Goal: Task Accomplishment & Management: Complete application form

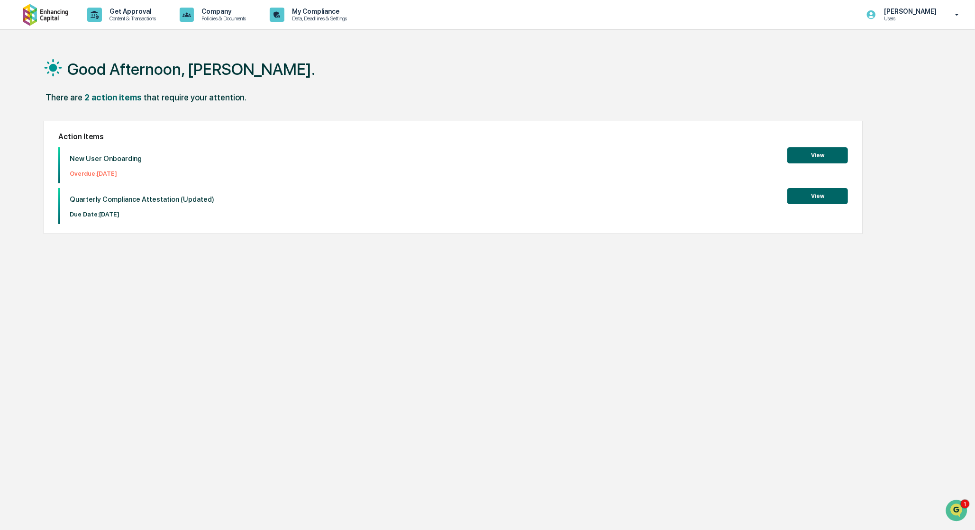
click at [838, 199] on button "View" at bounding box center [817, 196] width 61 height 16
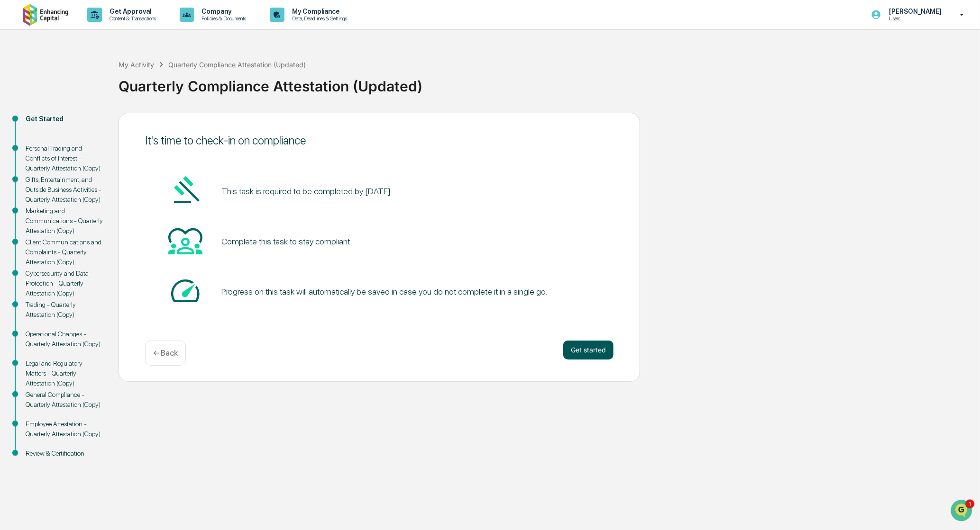
click at [585, 354] on button "Get started" at bounding box center [588, 350] width 50 height 19
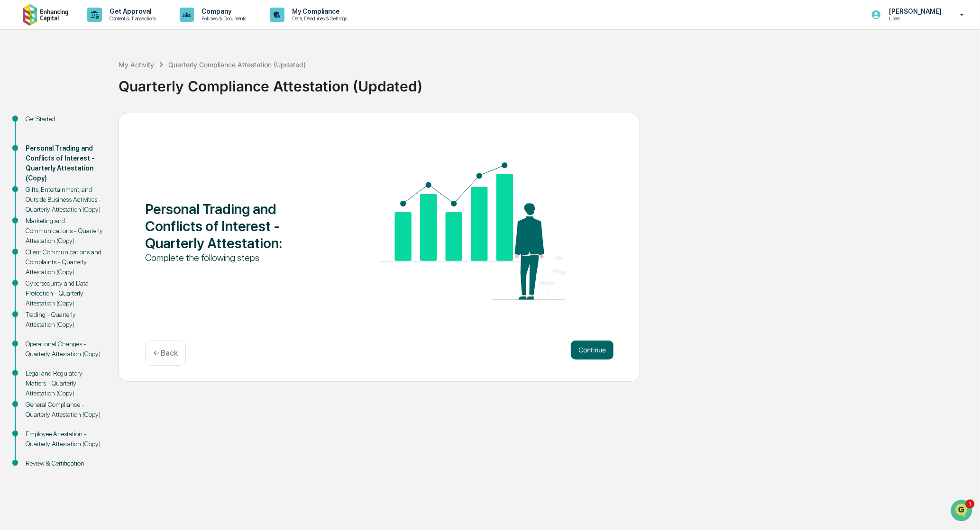
click at [585, 354] on button "Continue" at bounding box center [592, 350] width 43 height 19
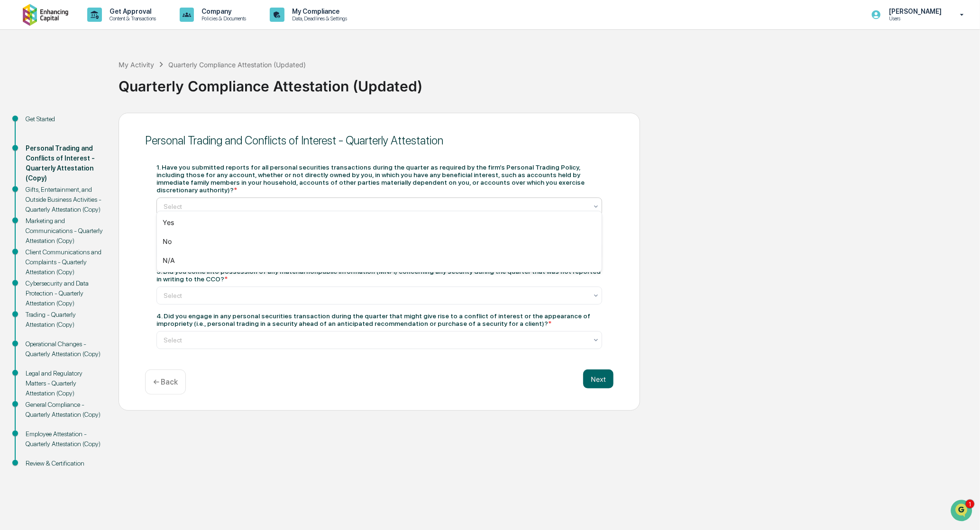
click at [253, 202] on div at bounding box center [375, 206] width 424 height 9
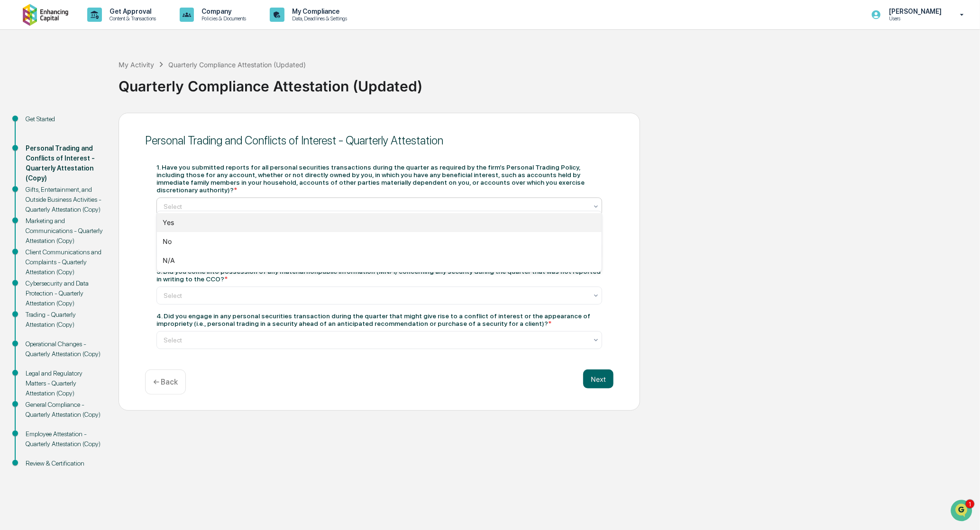
click at [249, 223] on div "Yes" at bounding box center [379, 222] width 445 height 19
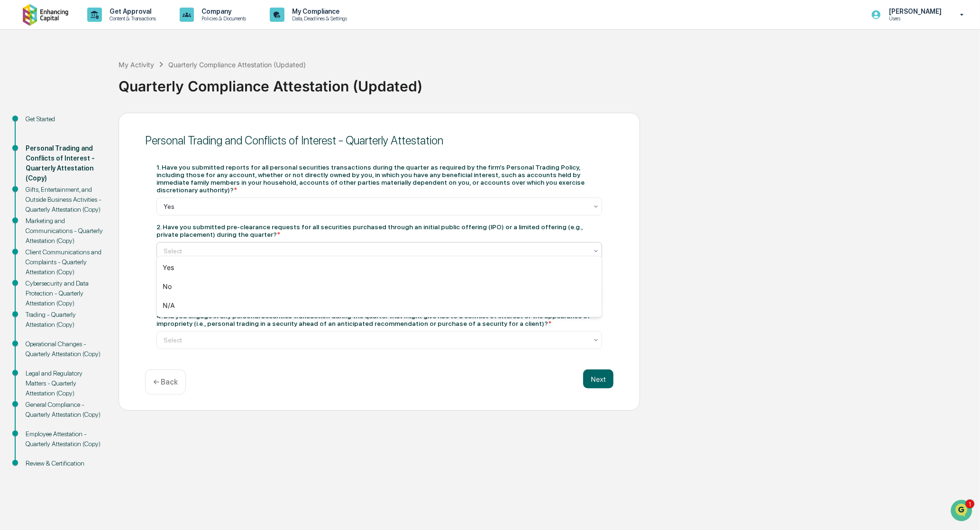
click at [232, 250] on div at bounding box center [375, 250] width 424 height 9
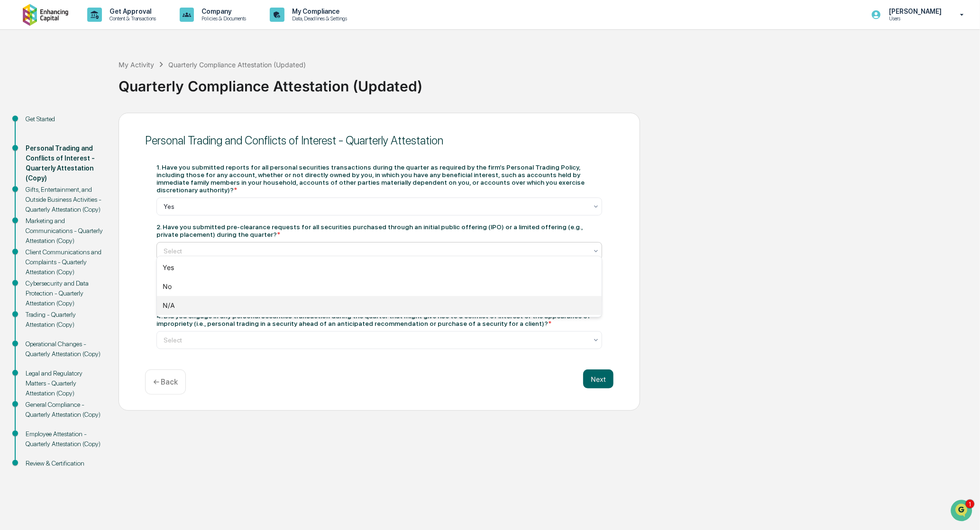
click at [200, 306] on div "N/A" at bounding box center [379, 305] width 445 height 19
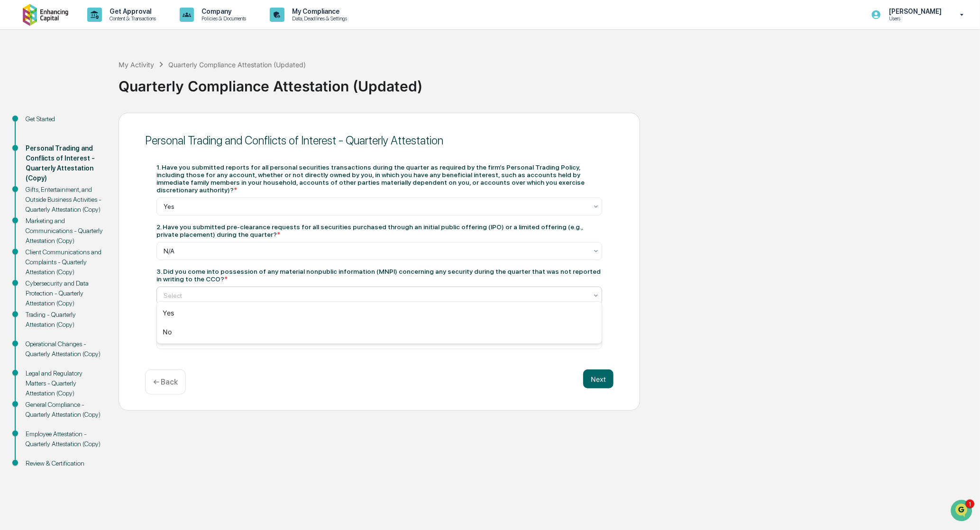
click at [193, 287] on div "Select" at bounding box center [378, 296] width 445 height 18
click at [186, 331] on div "No" at bounding box center [379, 332] width 445 height 19
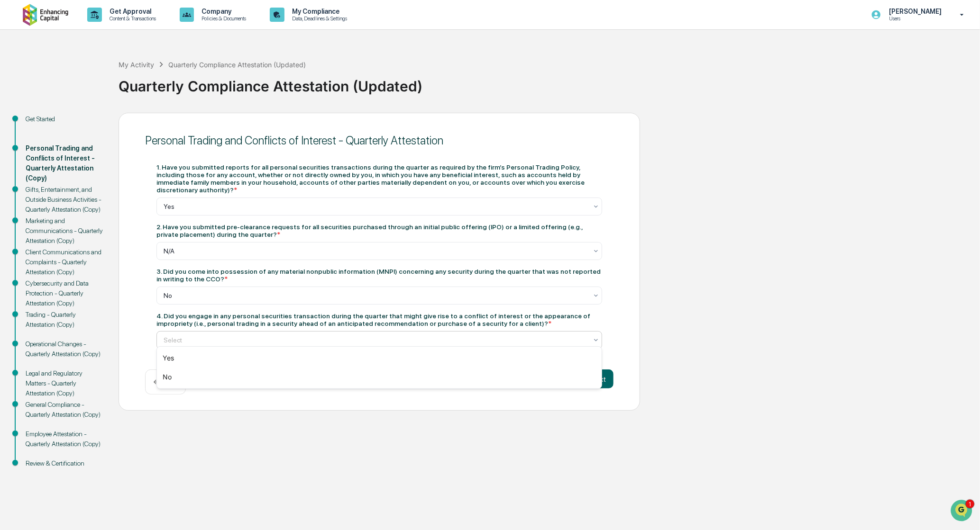
click at [263, 336] on div at bounding box center [375, 340] width 424 height 9
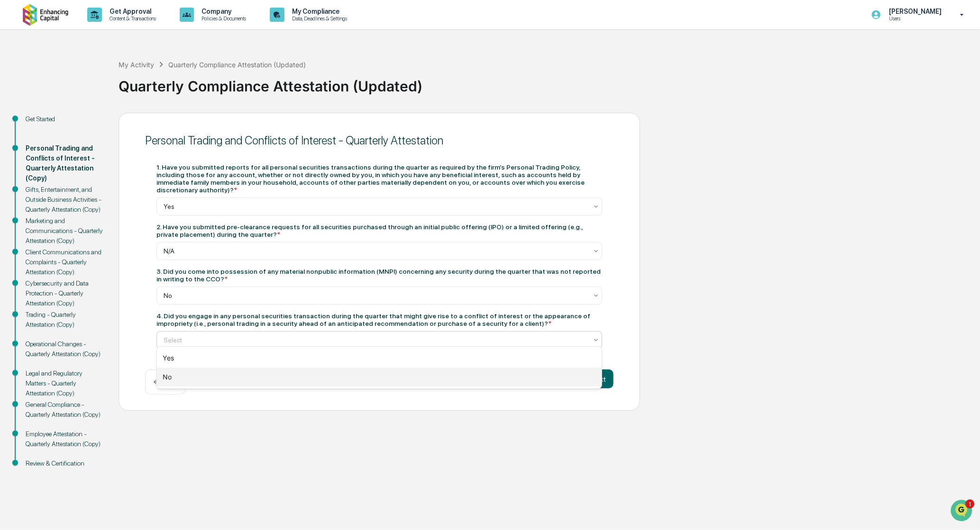
click at [236, 369] on div "No" at bounding box center [379, 377] width 445 height 19
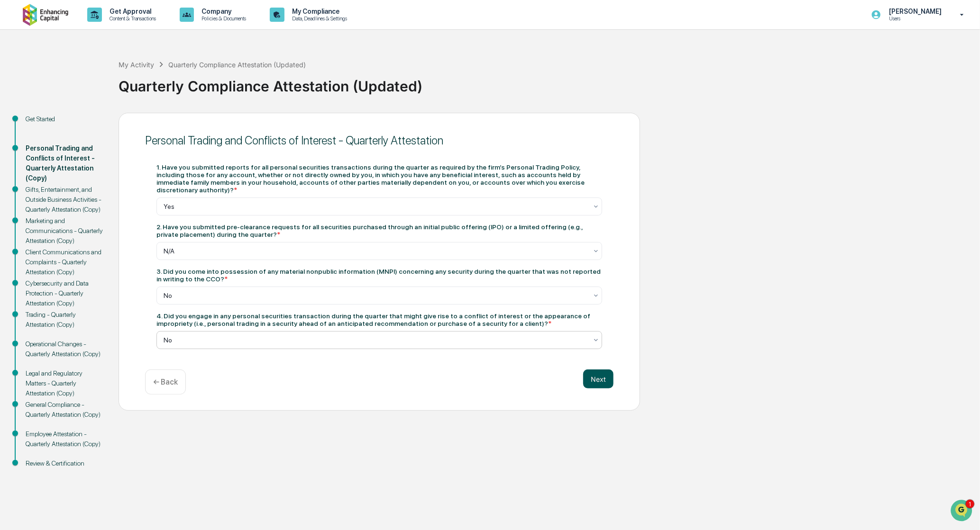
click at [607, 375] on button "Next" at bounding box center [598, 379] width 30 height 19
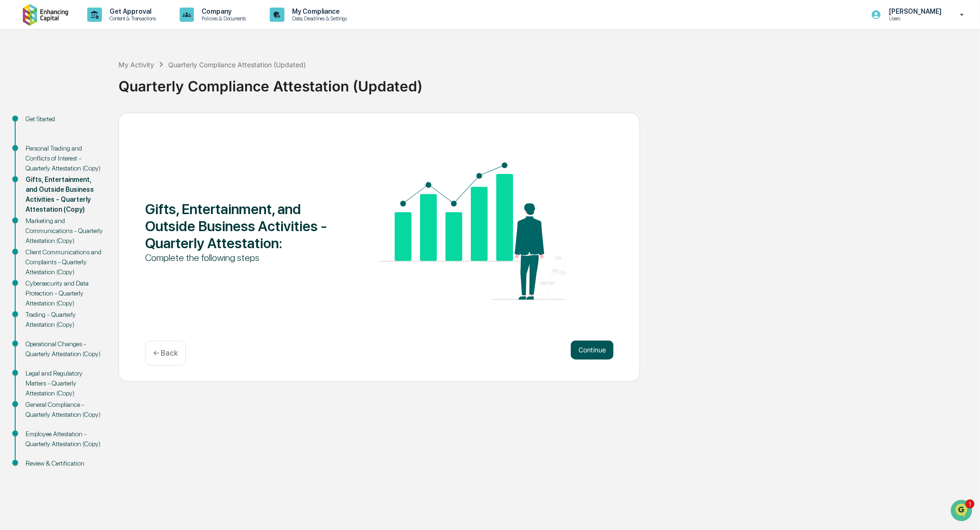
click at [592, 348] on button "Continue" at bounding box center [592, 350] width 43 height 19
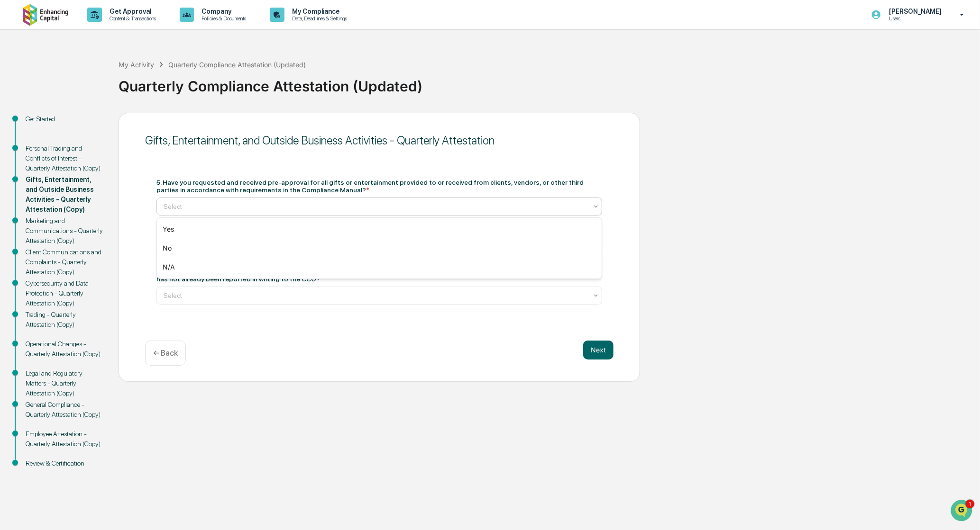
click at [295, 213] on div "Select" at bounding box center [375, 206] width 433 height 13
click at [254, 261] on div "N/A" at bounding box center [379, 267] width 445 height 19
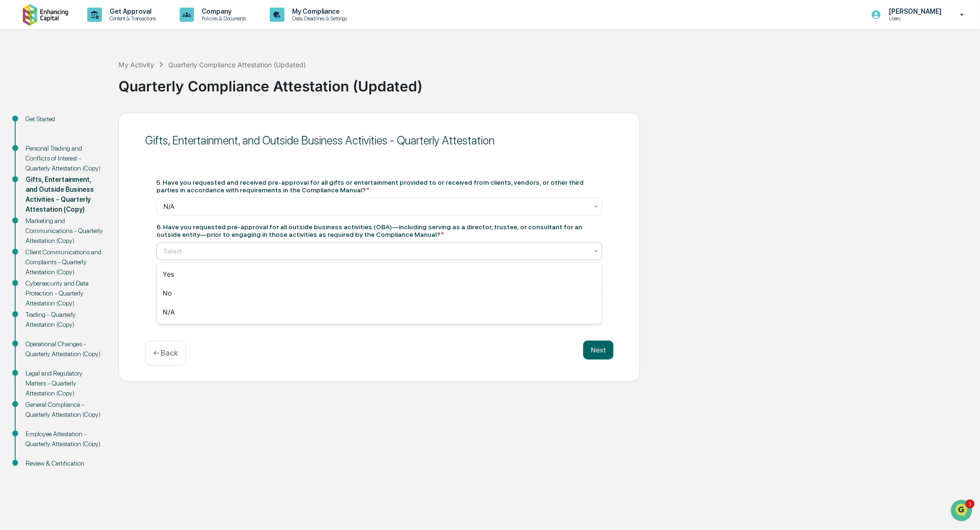
click at [261, 254] on div at bounding box center [375, 250] width 424 height 9
click at [235, 307] on div "N/A" at bounding box center [379, 312] width 445 height 19
click at [242, 294] on div at bounding box center [375, 295] width 424 height 9
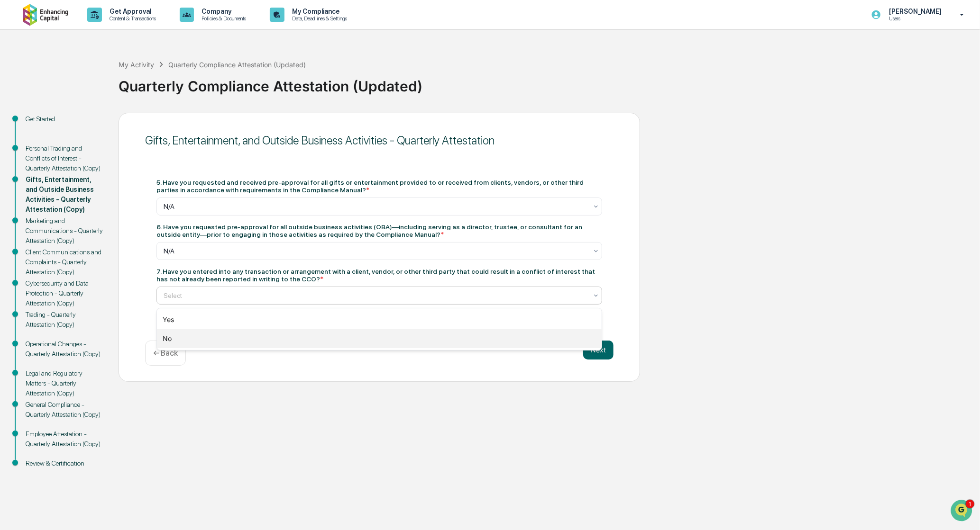
drag, startPoint x: 207, startPoint y: 337, endPoint x: 215, endPoint y: 332, distance: 9.2
click at [208, 337] on div "No" at bounding box center [379, 338] width 445 height 19
click at [605, 356] on button "Next" at bounding box center [598, 350] width 30 height 19
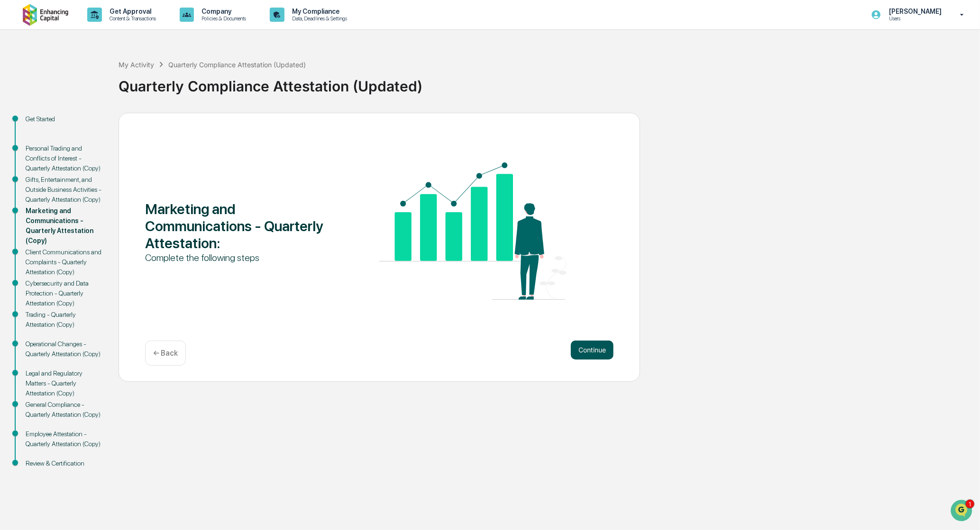
click at [603, 349] on button "Continue" at bounding box center [592, 350] width 43 height 19
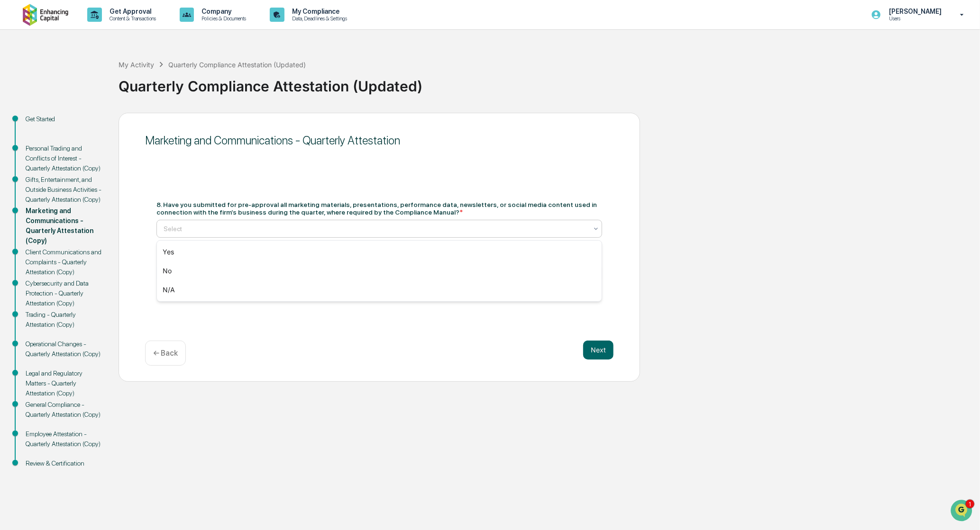
click at [323, 231] on div at bounding box center [375, 228] width 424 height 9
click at [275, 285] on div "N/A" at bounding box center [379, 290] width 445 height 19
click at [276, 276] on div at bounding box center [375, 273] width 424 height 9
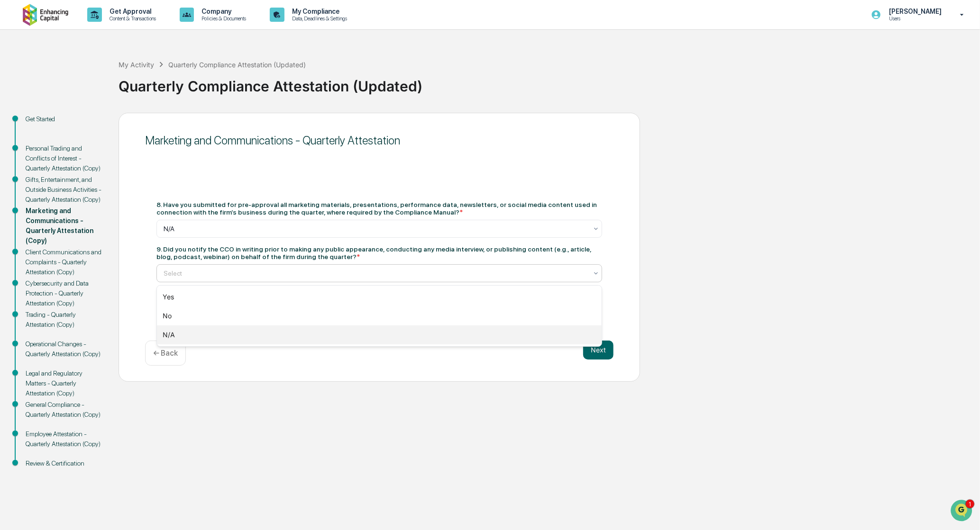
click at [254, 329] on div "N/A" at bounding box center [379, 335] width 445 height 19
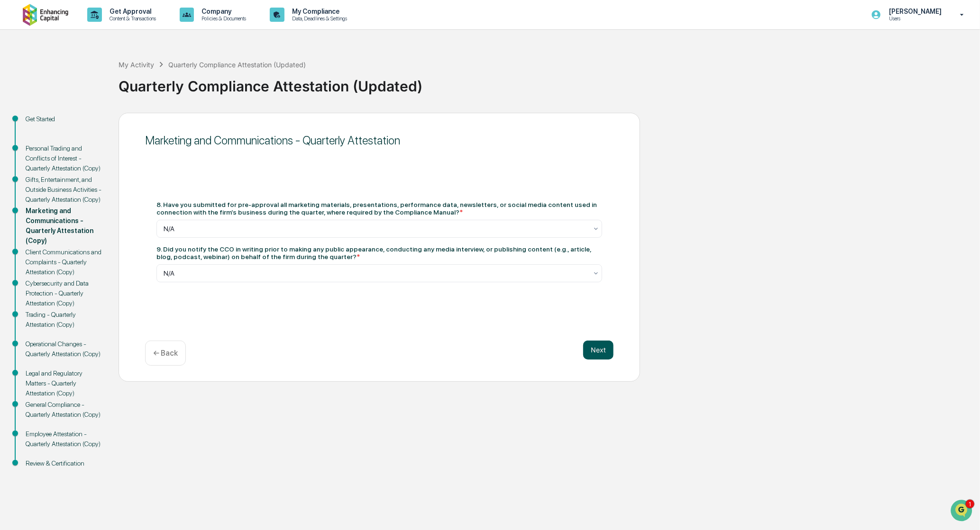
click at [596, 353] on button "Next" at bounding box center [598, 350] width 30 height 19
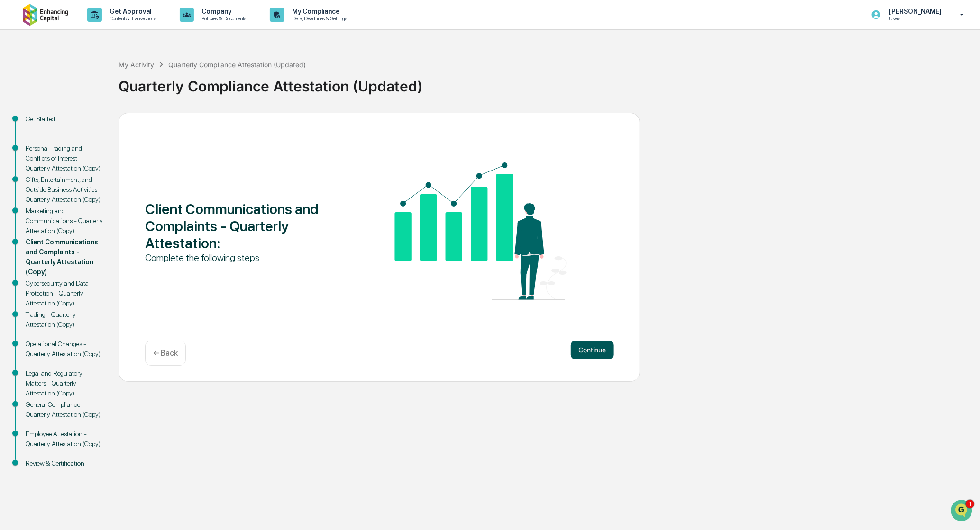
click at [603, 349] on button "Continue" at bounding box center [592, 350] width 43 height 19
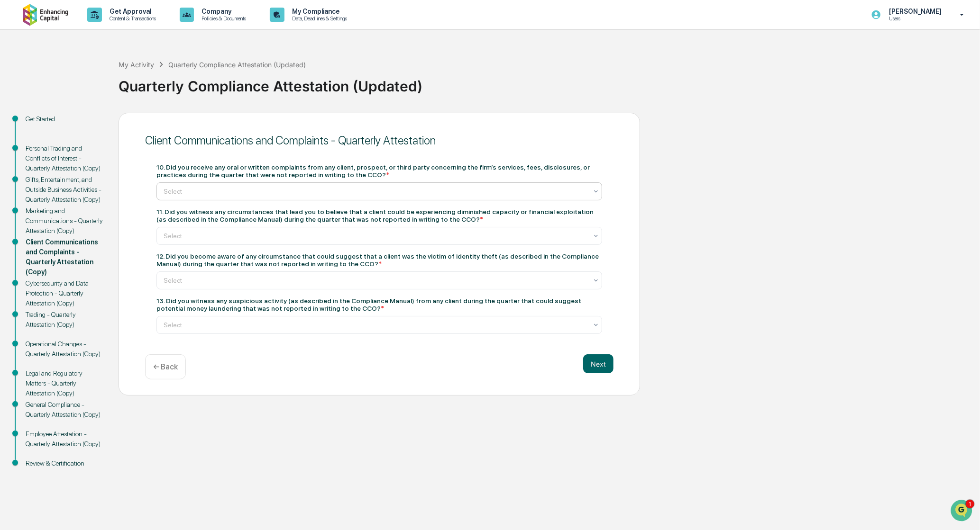
click at [218, 196] on div at bounding box center [375, 191] width 424 height 9
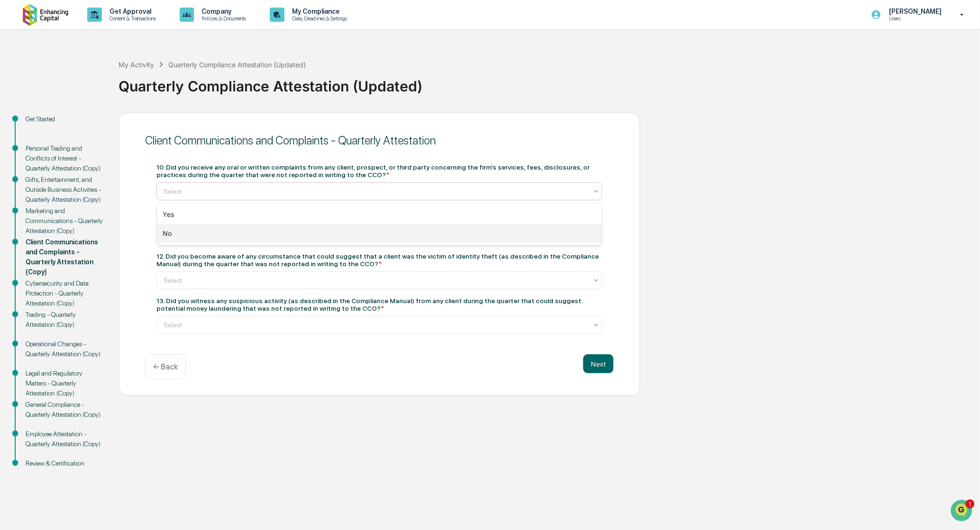
click at [209, 243] on div "No" at bounding box center [379, 233] width 445 height 19
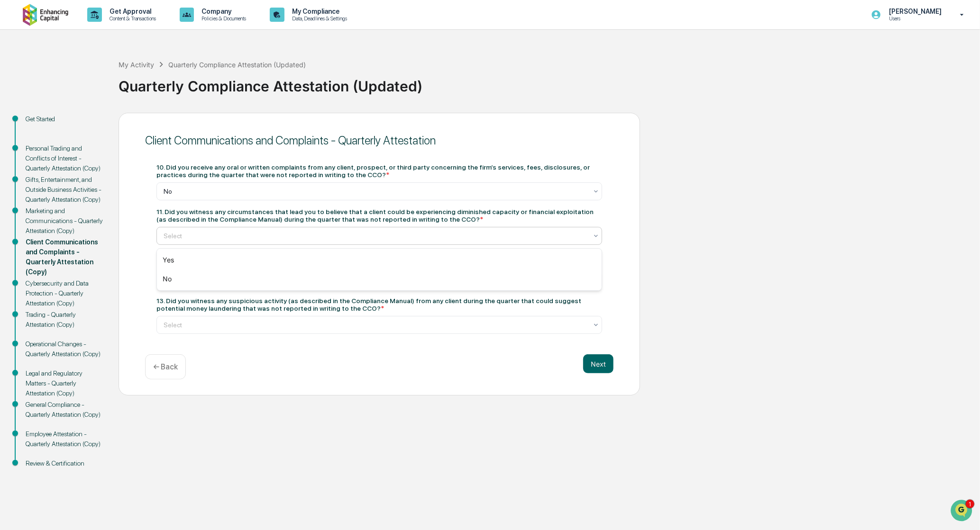
click at [220, 239] on div at bounding box center [375, 235] width 424 height 9
click at [204, 286] on div "No" at bounding box center [379, 279] width 445 height 19
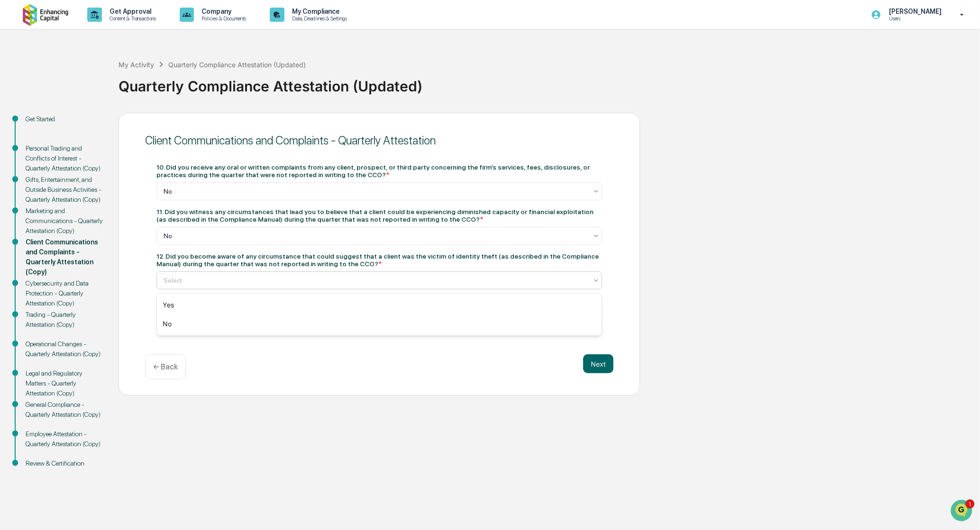
click at [204, 285] on div at bounding box center [375, 280] width 424 height 9
click at [193, 320] on div "No" at bounding box center [379, 324] width 445 height 19
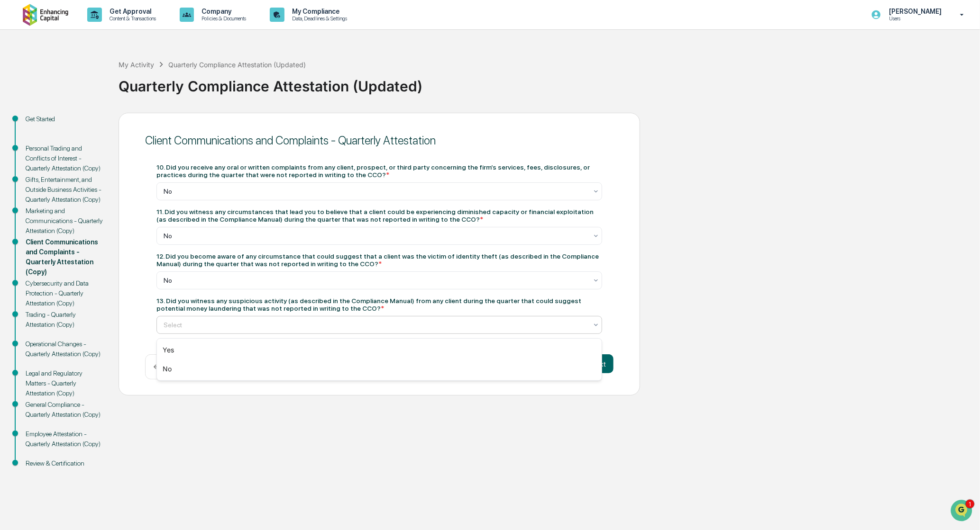
click at [196, 327] on div at bounding box center [375, 324] width 424 height 9
click at [358, 461] on div "Get Started Personal Trading and Conflicts of Interest - Quarterly Attestation …" at bounding box center [490, 305] width 970 height 384
click at [257, 327] on div at bounding box center [375, 324] width 424 height 9
click at [235, 372] on div "No" at bounding box center [379, 369] width 445 height 19
click at [594, 366] on button "Next" at bounding box center [598, 363] width 30 height 19
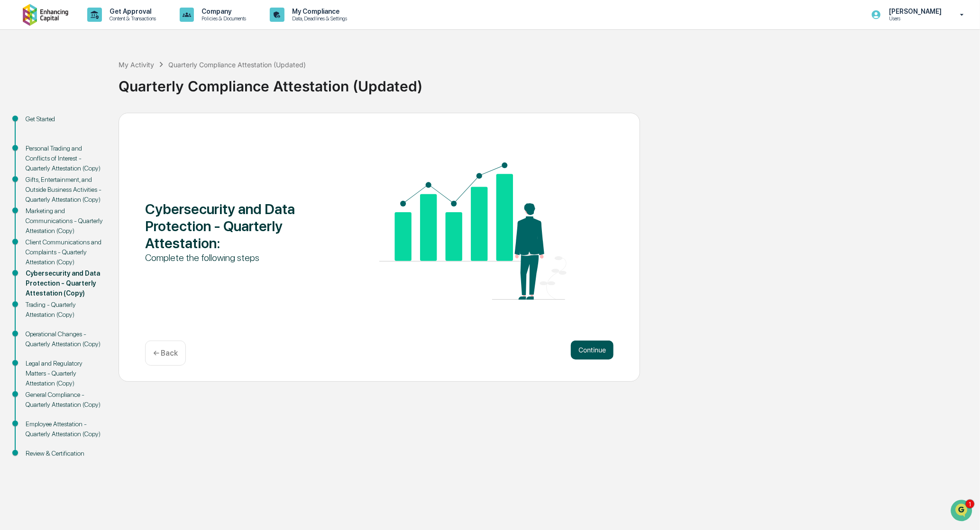
click at [595, 350] on button "Continue" at bounding box center [592, 350] width 43 height 19
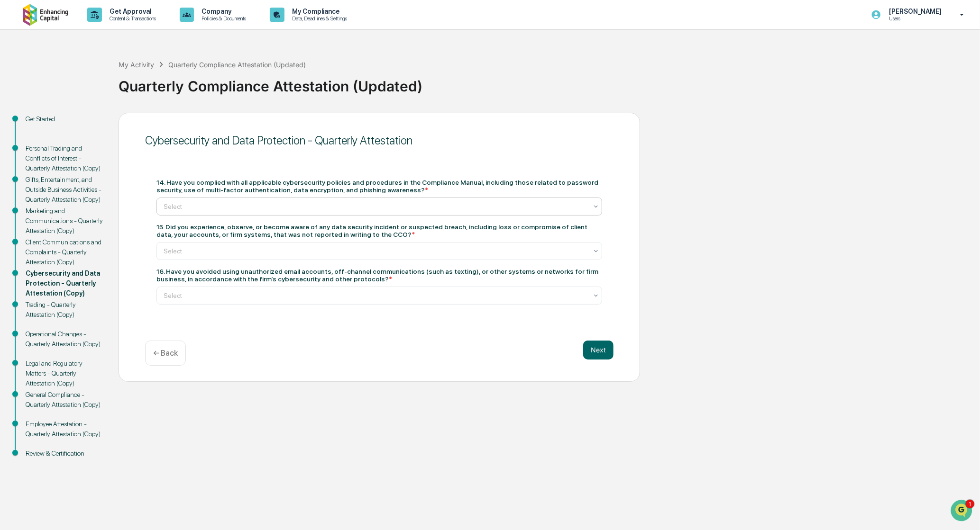
click at [254, 208] on div at bounding box center [375, 206] width 424 height 9
click at [221, 232] on div "Yes" at bounding box center [379, 229] width 445 height 19
click at [218, 257] on div "Select" at bounding box center [375, 251] width 433 height 13
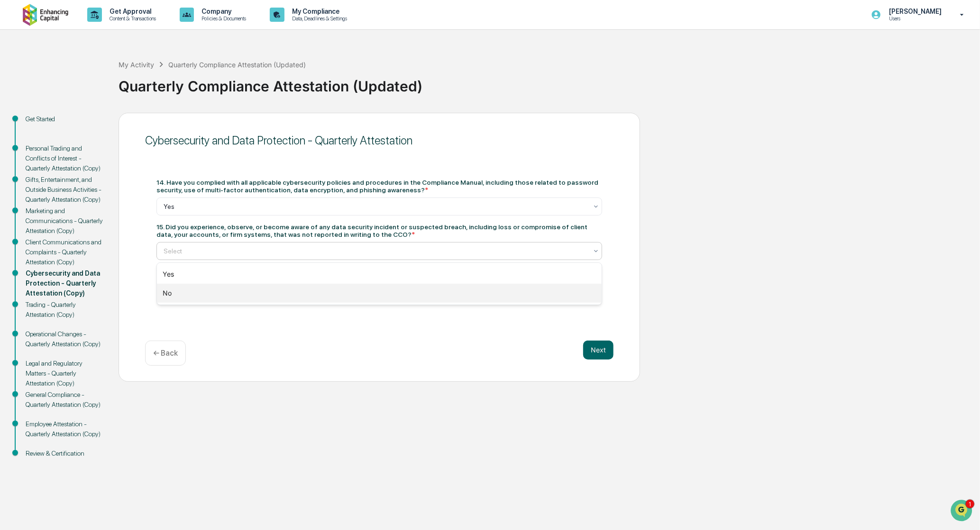
click at [200, 291] on div "No" at bounding box center [379, 293] width 445 height 19
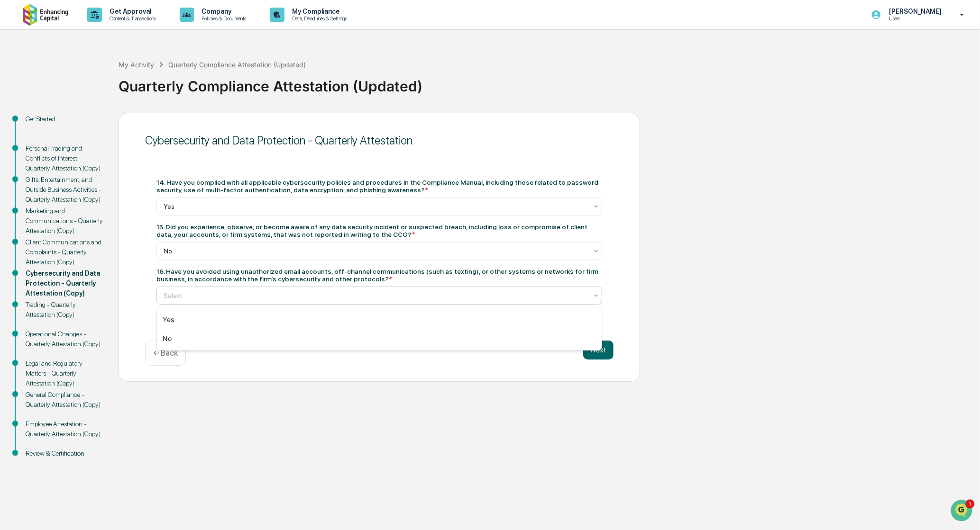
click at [200, 302] on div "Select" at bounding box center [375, 295] width 433 height 13
click at [204, 314] on div "Yes" at bounding box center [379, 319] width 445 height 19
click at [606, 362] on div "Next ← Back" at bounding box center [379, 353] width 468 height 25
click at [599, 355] on button "Next" at bounding box center [598, 350] width 30 height 19
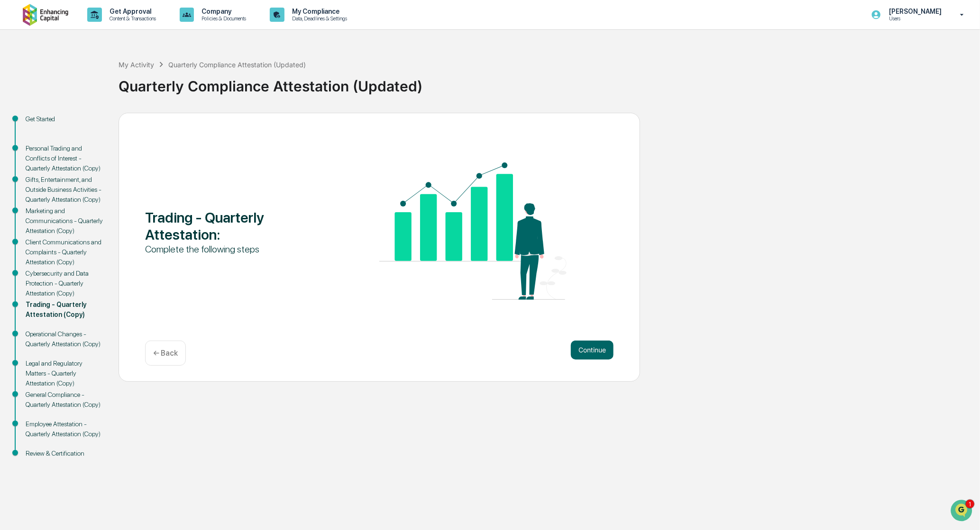
click at [599, 355] on button "Continue" at bounding box center [592, 350] width 43 height 19
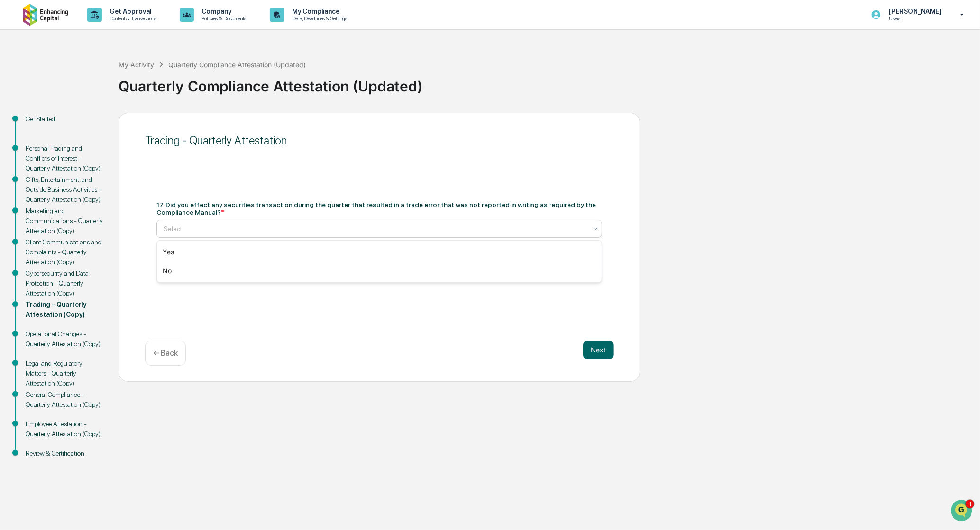
click at [215, 234] on div "Select" at bounding box center [375, 228] width 433 height 13
click at [203, 272] on div "No" at bounding box center [379, 271] width 445 height 19
click at [207, 279] on div "Select" at bounding box center [375, 273] width 433 height 13
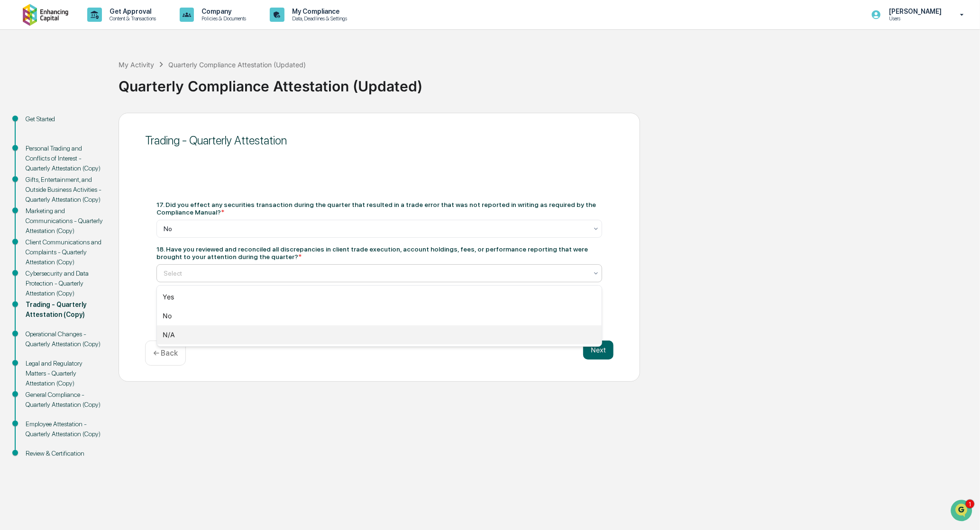
click at [199, 337] on div "N/A" at bounding box center [379, 335] width 445 height 19
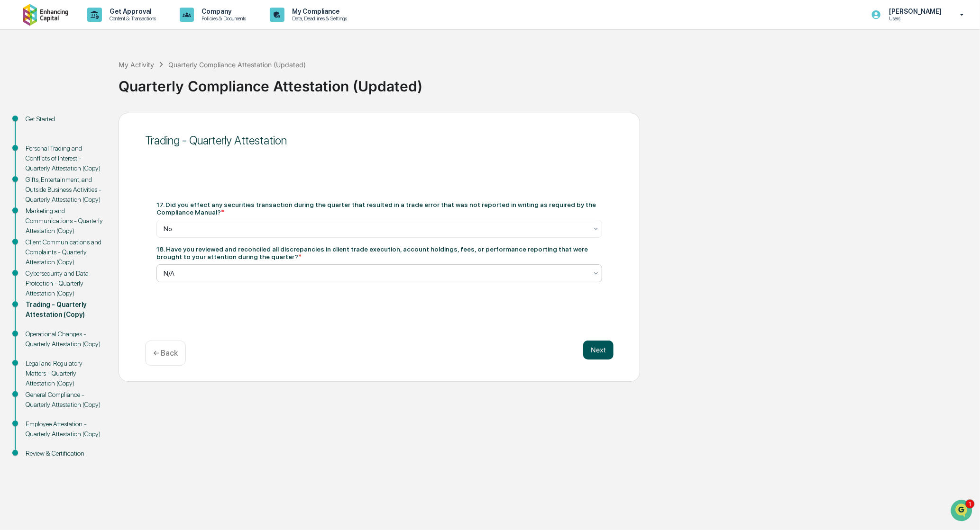
click at [602, 355] on button "Next" at bounding box center [598, 350] width 30 height 19
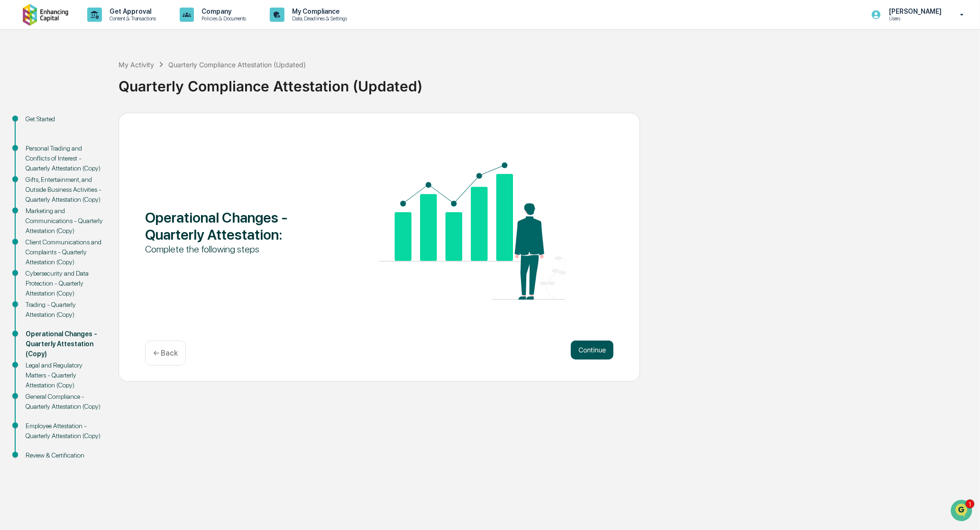
click at [598, 345] on button "Continue" at bounding box center [592, 350] width 43 height 19
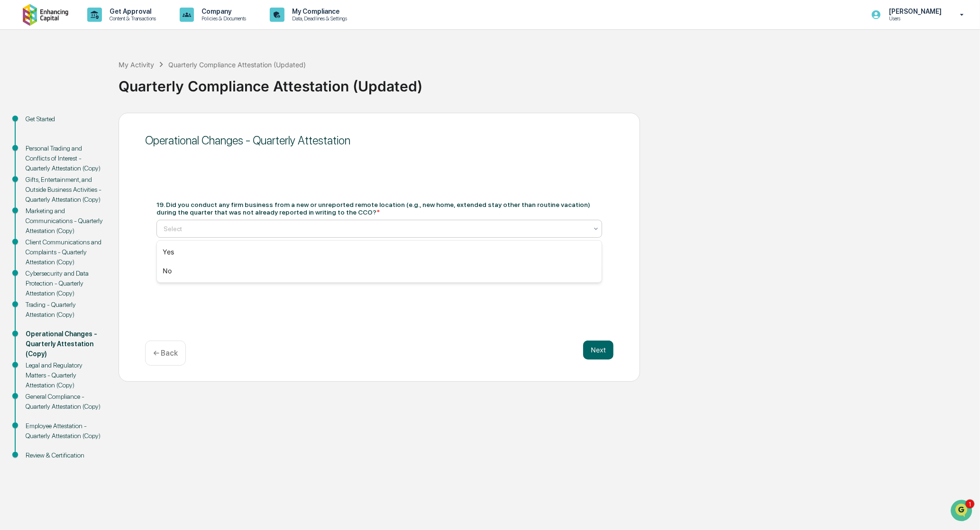
click at [228, 229] on div at bounding box center [375, 228] width 424 height 9
click at [225, 211] on div "19. Did you conduct any firm business from a new or unreported remote location …" at bounding box center [378, 208] width 445 height 15
click at [241, 234] on div at bounding box center [375, 228] width 424 height 9
click at [234, 270] on div "No" at bounding box center [379, 271] width 445 height 19
click at [262, 273] on div at bounding box center [375, 273] width 424 height 9
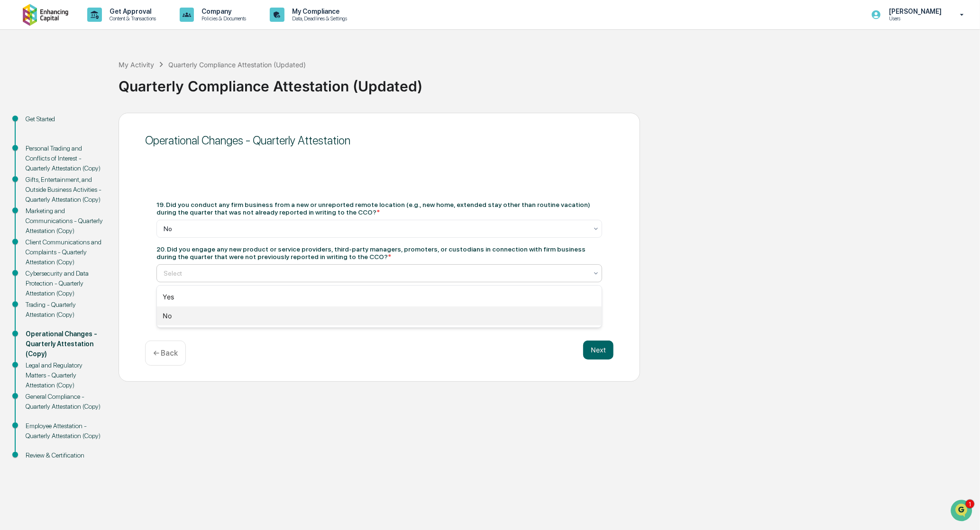
click at [261, 316] on div "No" at bounding box center [379, 316] width 445 height 19
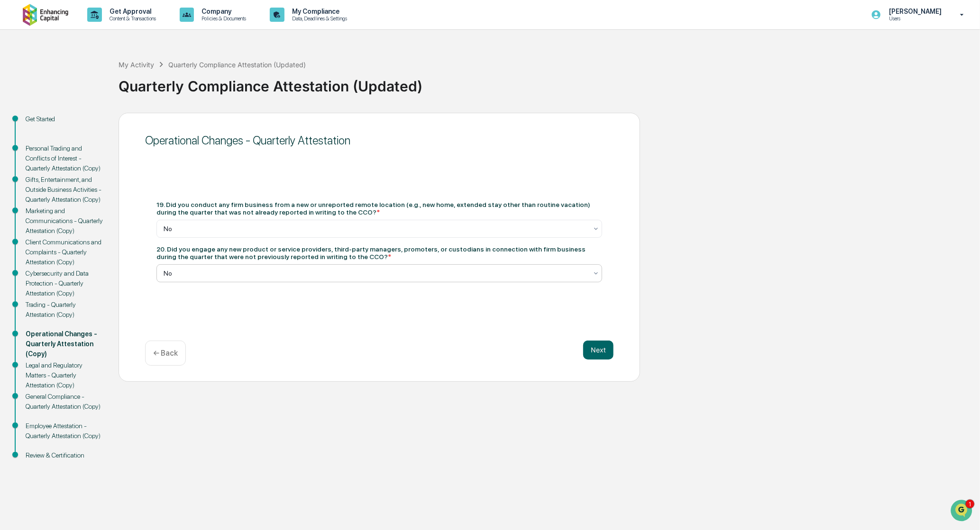
click at [278, 311] on div "Operational Changes - Quarterly Attestation 19. Did you conduct any firm busine…" at bounding box center [378, 247] width 521 height 269
click at [599, 353] on button "Next" at bounding box center [598, 350] width 30 height 19
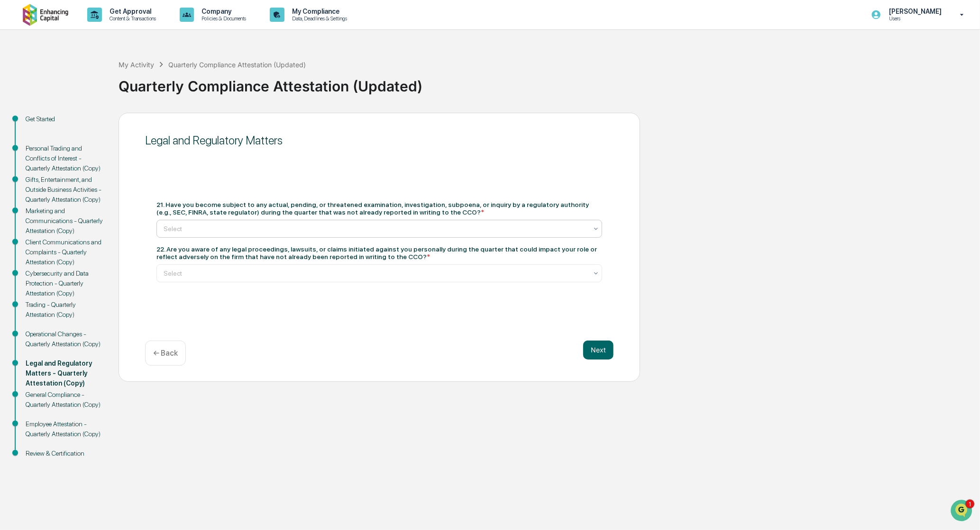
click at [398, 229] on div at bounding box center [375, 228] width 424 height 9
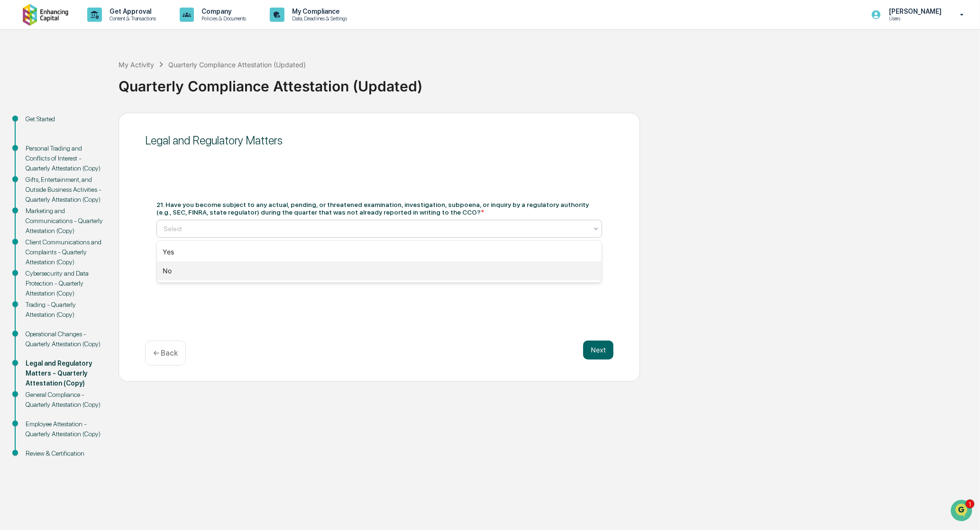
click at [255, 274] on div "No" at bounding box center [379, 271] width 445 height 19
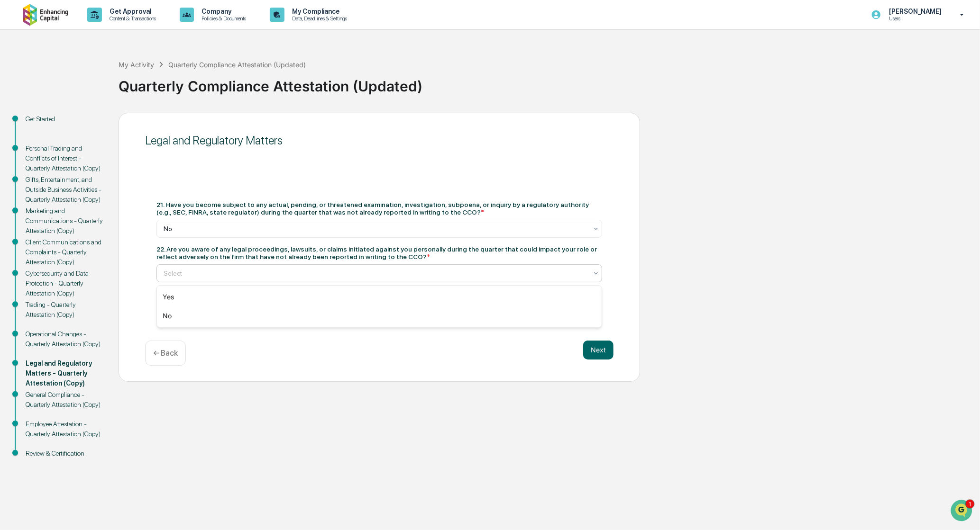
click at [254, 273] on div at bounding box center [375, 273] width 424 height 9
click at [254, 326] on div "Yes No" at bounding box center [379, 307] width 445 height 42
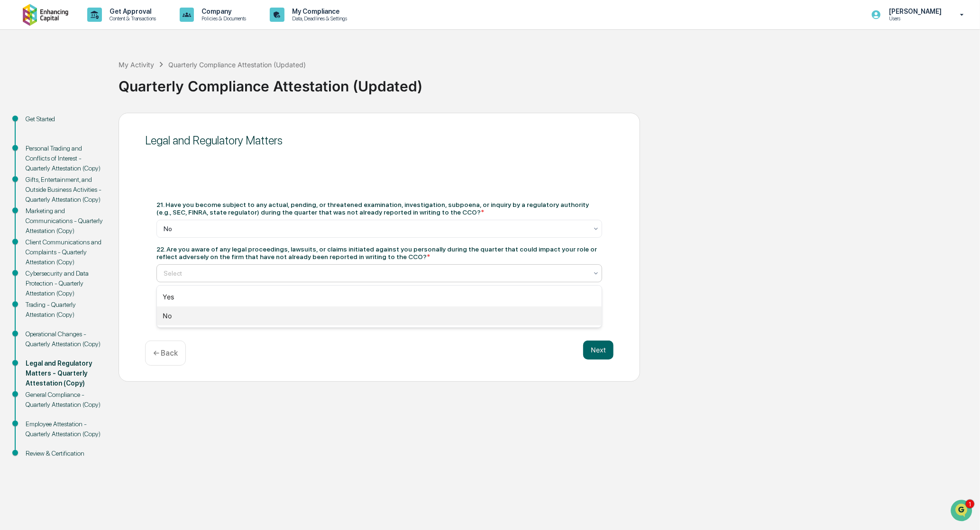
click at [260, 315] on div "No" at bounding box center [379, 316] width 445 height 19
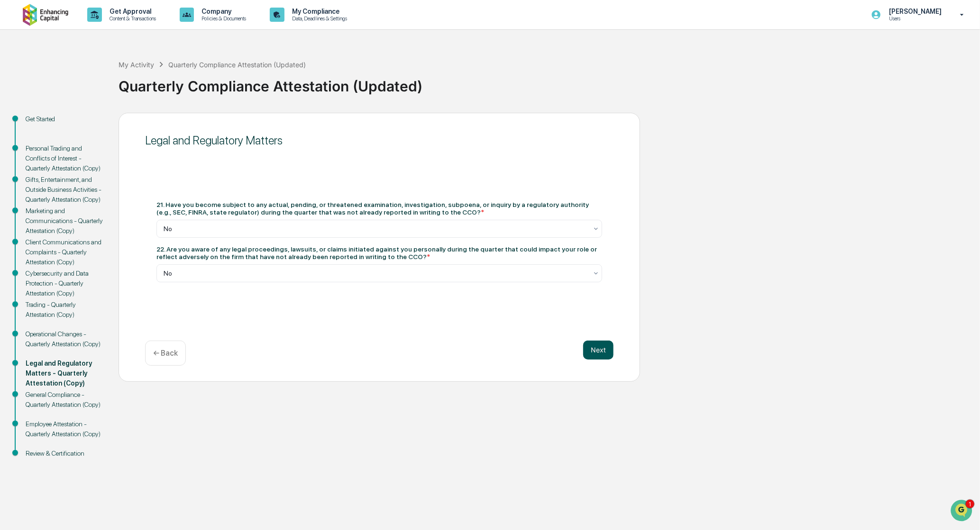
click at [600, 352] on button "Next" at bounding box center [598, 350] width 30 height 19
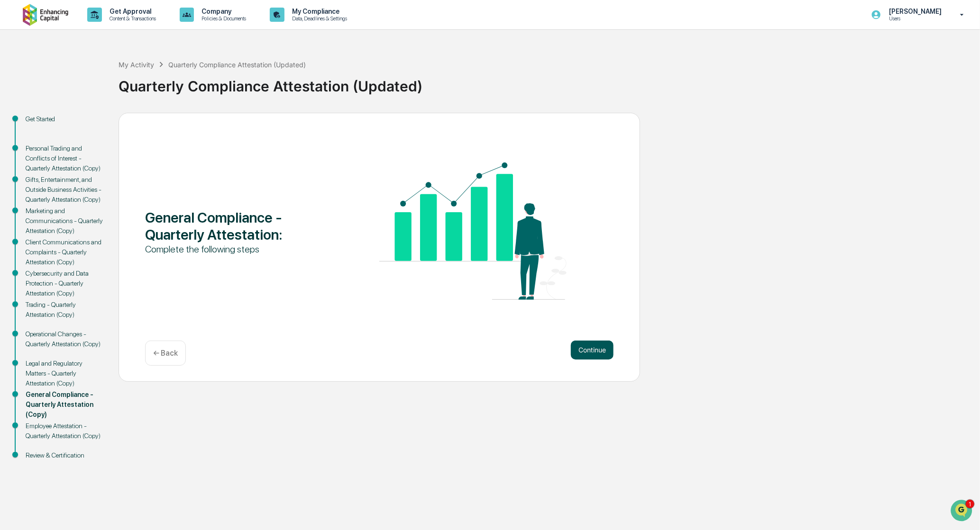
click at [595, 350] on button "Continue" at bounding box center [592, 350] width 43 height 19
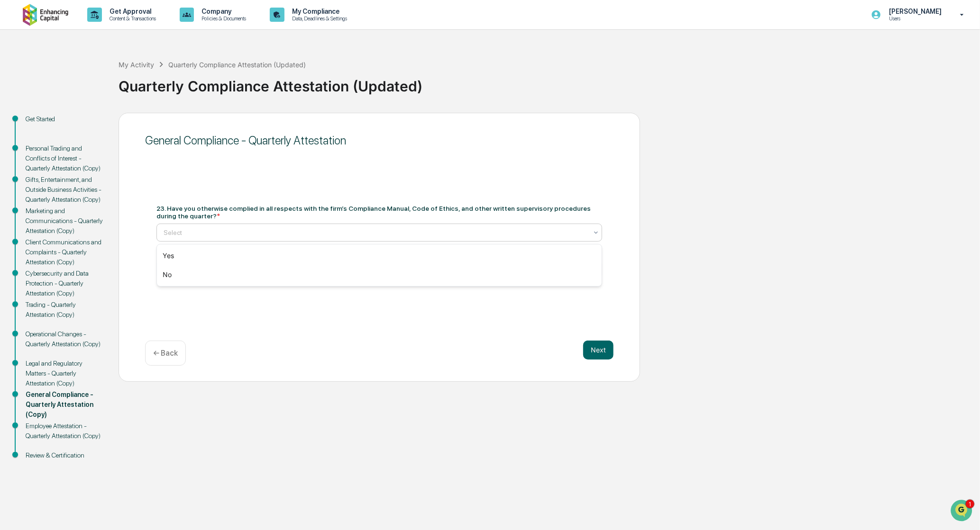
click at [328, 227] on div "Select" at bounding box center [375, 232] width 433 height 13
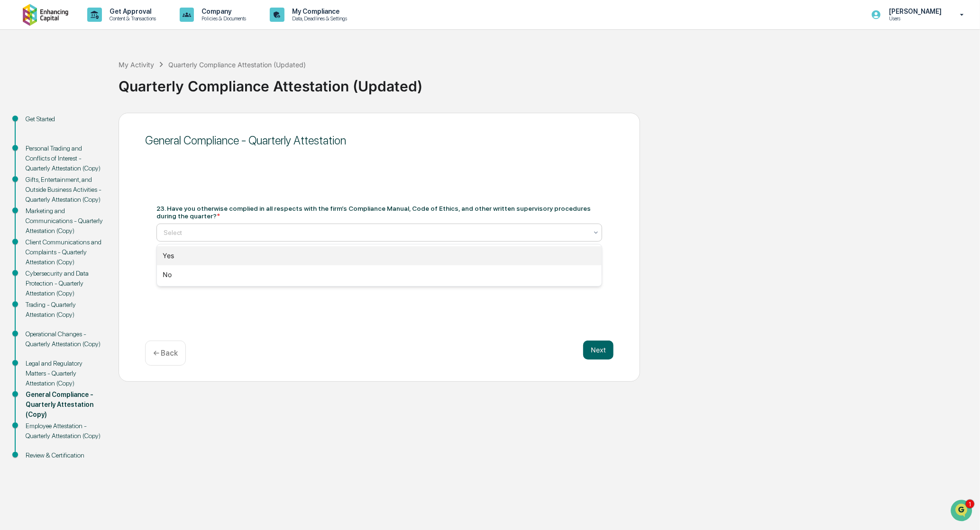
click at [304, 254] on div "Yes" at bounding box center [379, 255] width 445 height 19
click at [300, 274] on div at bounding box center [375, 269] width 424 height 9
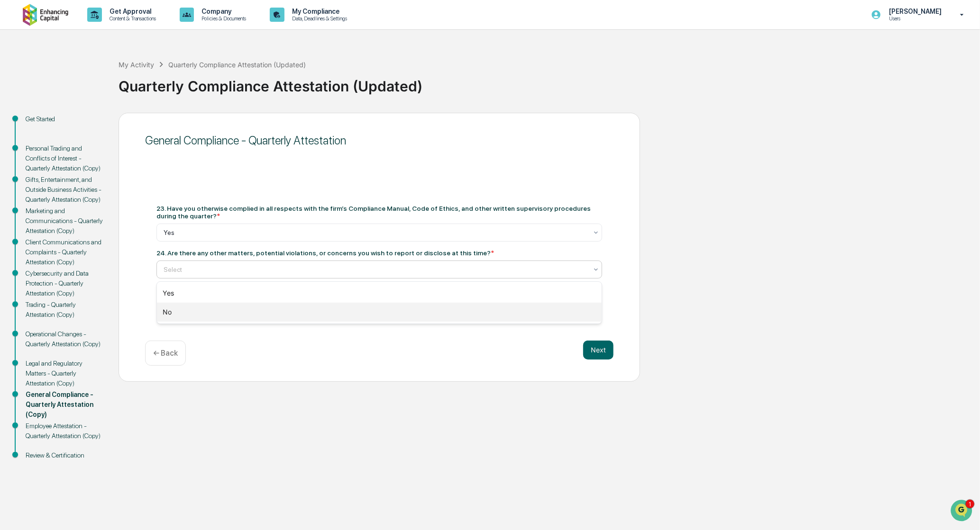
click at [305, 309] on div "No" at bounding box center [379, 312] width 445 height 19
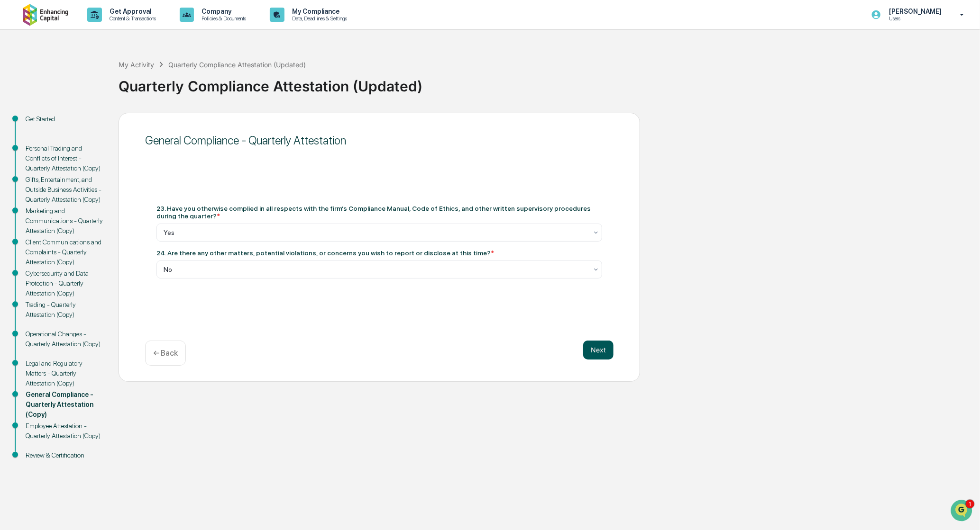
click at [607, 345] on button "Next" at bounding box center [598, 350] width 30 height 19
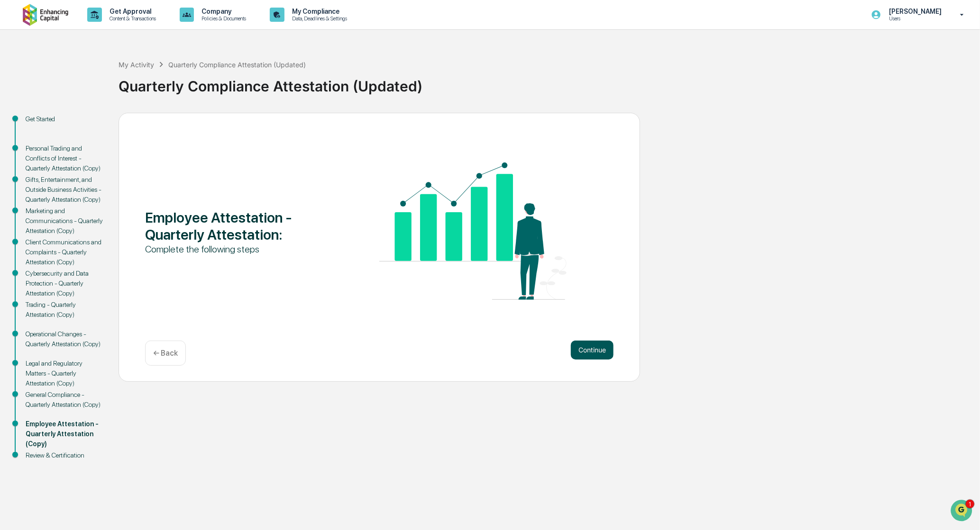
click at [580, 348] on button "Continue" at bounding box center [592, 350] width 43 height 19
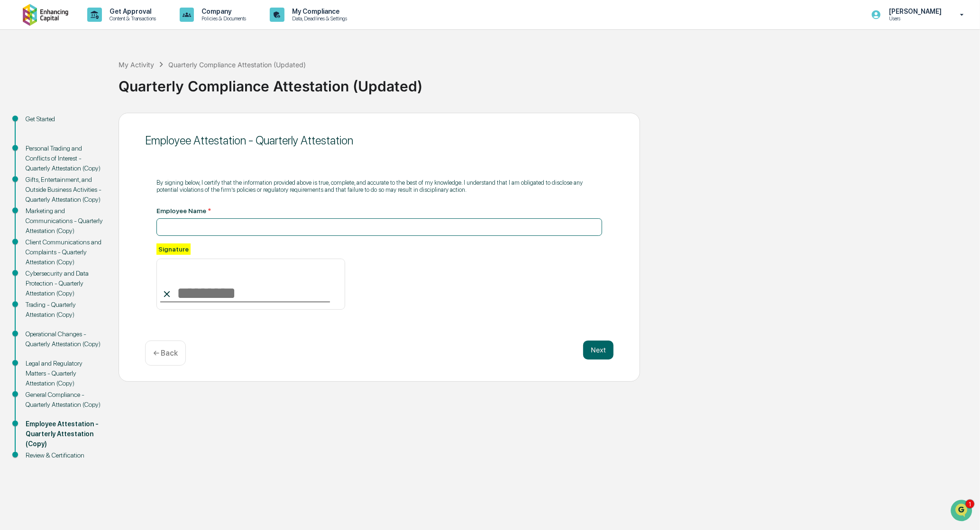
click at [269, 233] on input at bounding box center [378, 227] width 445 height 18
type input "**********"
click at [177, 289] on input at bounding box center [250, 284] width 189 height 51
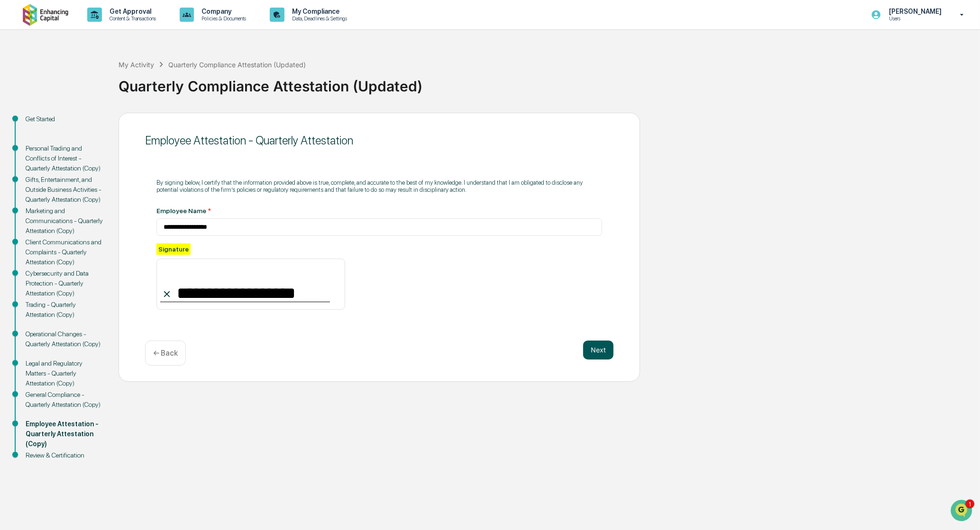
type input "**********"
click at [609, 349] on button "Next" at bounding box center [598, 350] width 30 height 19
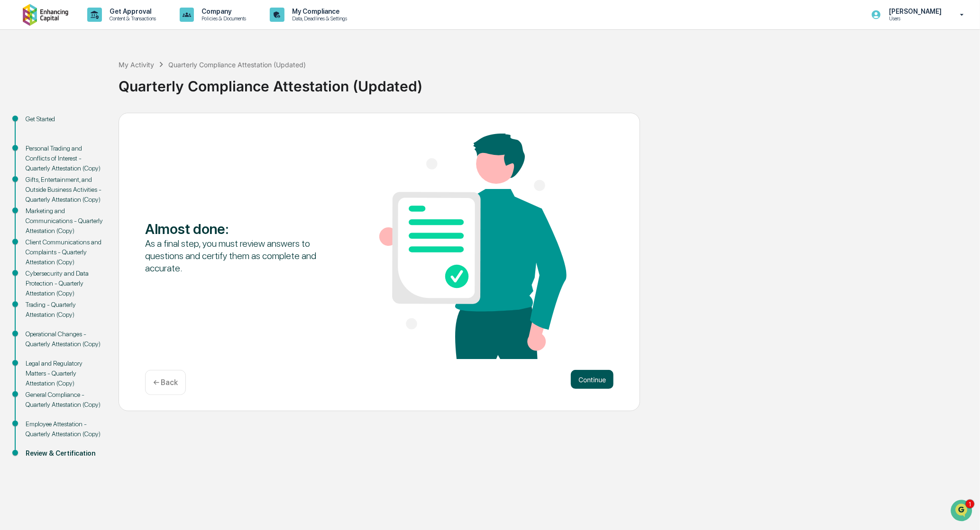
click at [589, 377] on button "Continue" at bounding box center [592, 379] width 43 height 19
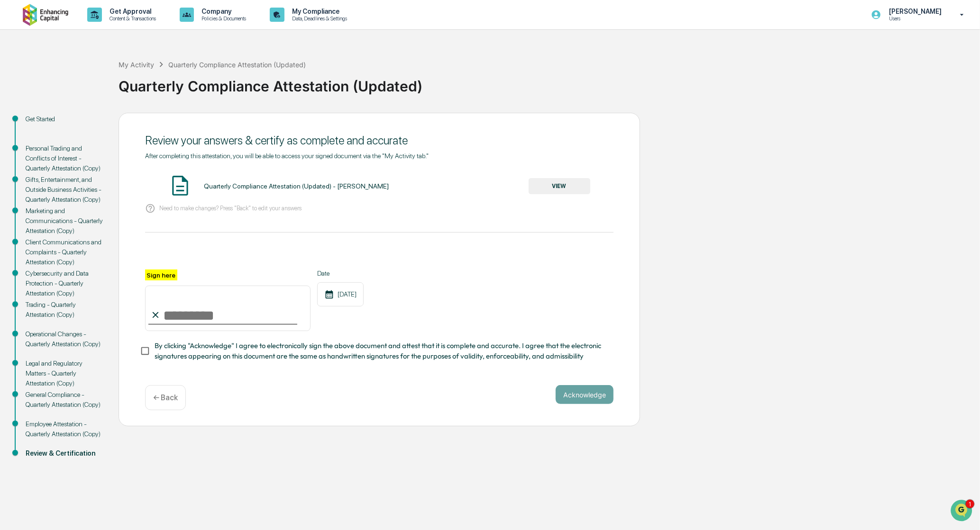
click at [230, 311] on input "Sign here" at bounding box center [227, 308] width 165 height 45
type input "**********"
click at [314, 358] on span "By clicking "Acknowledge" I agree to electronically sign the above document and…" at bounding box center [379, 351] width 451 height 21
click at [593, 404] on button "Acknowledge" at bounding box center [584, 394] width 58 height 19
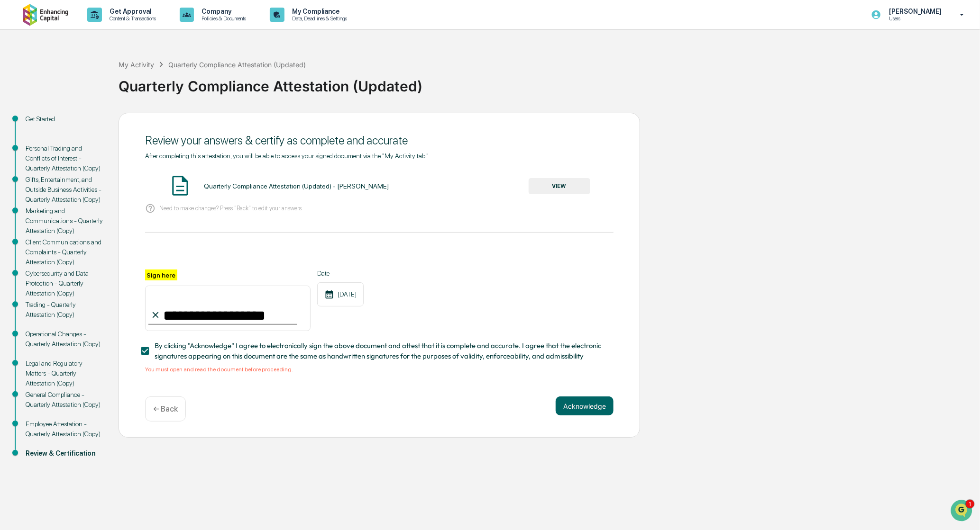
click at [544, 187] on button "VIEW" at bounding box center [559, 186] width 62 height 16
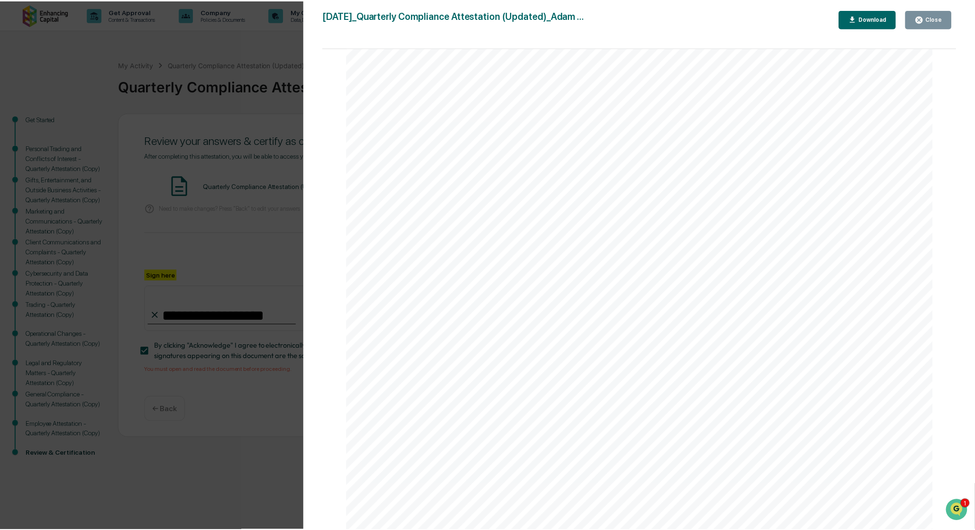
scroll to position [2968, 0]
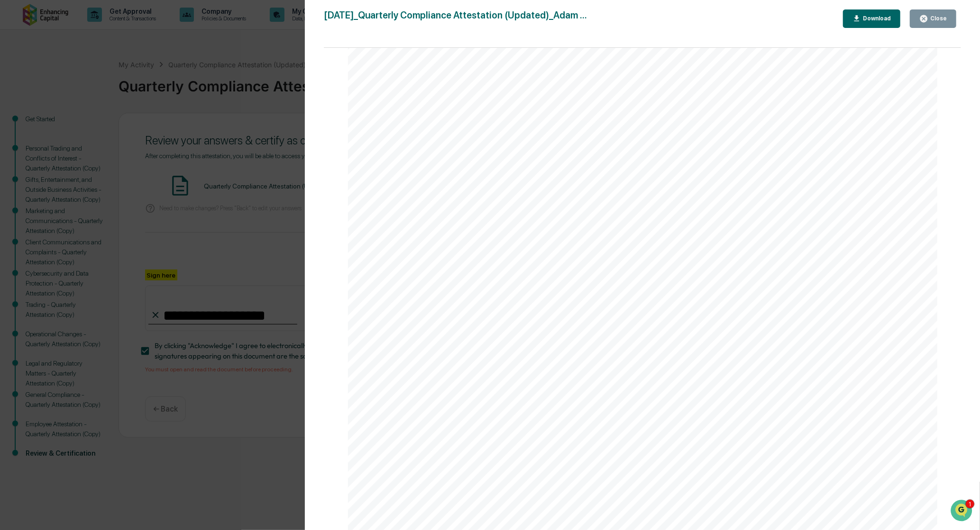
drag, startPoint x: 531, startPoint y: 297, endPoint x: 543, endPoint y: 456, distance: 159.2
click at [915, 21] on button "Close" at bounding box center [932, 18] width 46 height 18
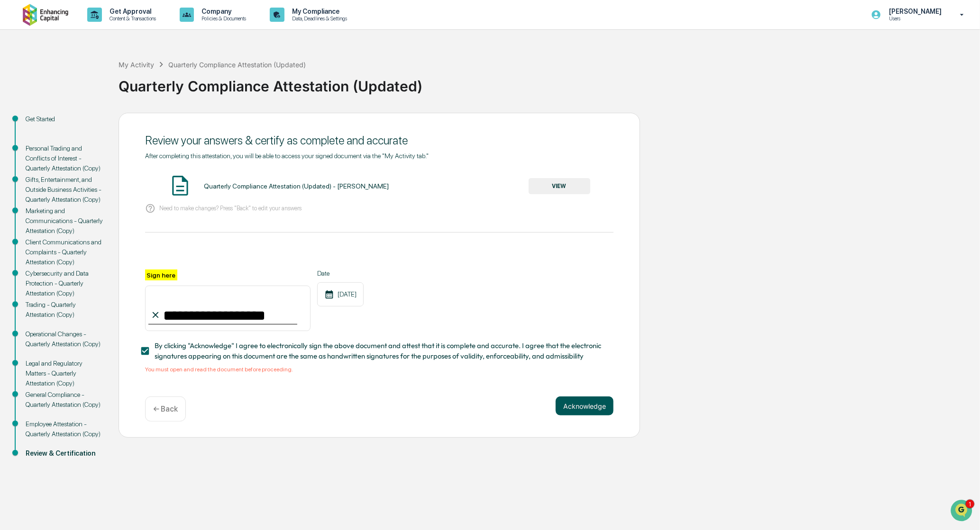
click at [592, 408] on button "Acknowledge" at bounding box center [584, 406] width 58 height 19
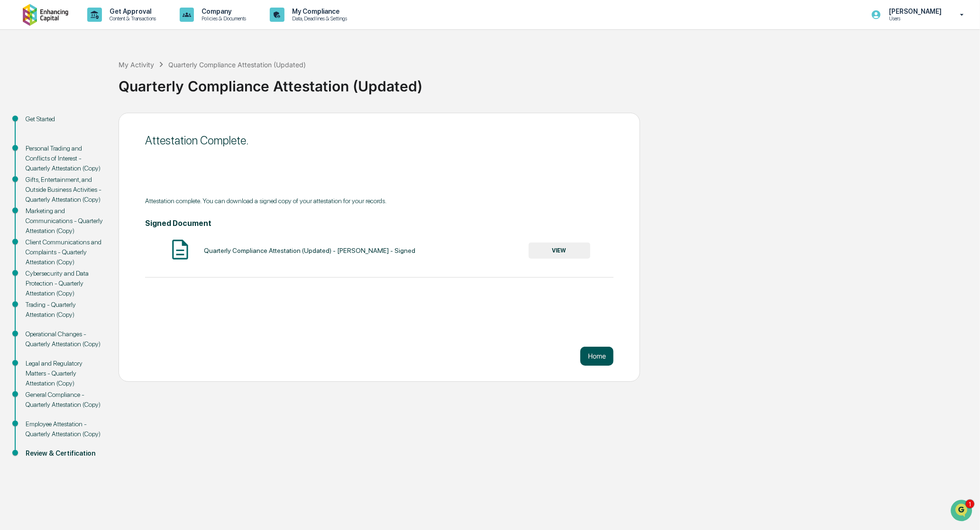
click at [609, 356] on button "Home" at bounding box center [596, 356] width 33 height 19
